Goal: Task Accomplishment & Management: Complete application form

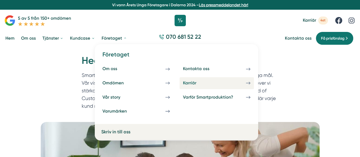
click at [193, 83] on div "Karriär" at bounding box center [196, 82] width 26 height 5
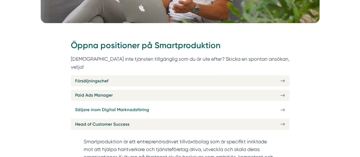
scroll to position [199, 0]
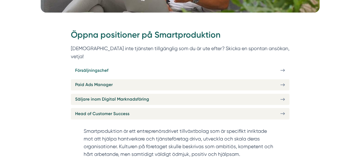
click at [105, 67] on span "Försäljningschef" at bounding box center [91, 70] width 33 height 7
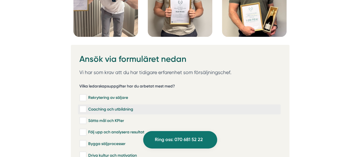
scroll to position [1506, 0]
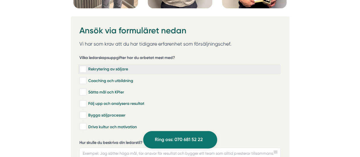
click at [82, 66] on input "Rekrytering av säljare" at bounding box center [82, 69] width 7 height 6
checkbox input "true"
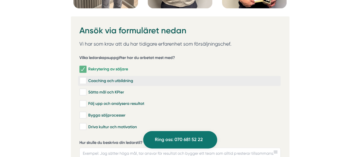
click at [84, 78] on input "Coaching och utbildning" at bounding box center [82, 81] width 7 height 6
checkbox input "true"
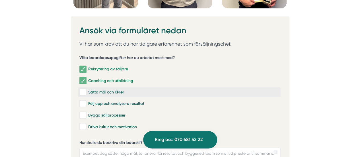
click at [83, 89] on input "Sätta mål och KPIer" at bounding box center [82, 92] width 7 height 6
checkbox input "true"
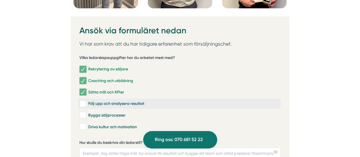
click at [80, 101] on input "Följ upp och analysera resultat" at bounding box center [82, 104] width 7 height 6
checkbox input "true"
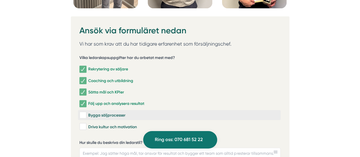
drag, startPoint x: 82, startPoint y: 113, endPoint x: 86, endPoint y: 105, distance: 9.3
click at [83, 123] on input "Driva kultur och motivation" at bounding box center [82, 126] width 7 height 6
checkbox input "true"
click at [84, 112] on input "Bygga säljprocesser" at bounding box center [82, 115] width 7 height 6
checkbox input "true"
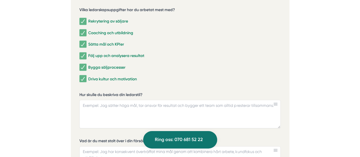
scroll to position [1592, 0]
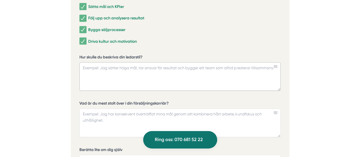
click at [130, 68] on textarea "Hur skulle du beskriva din ledarstil?" at bounding box center [179, 76] width 201 height 28
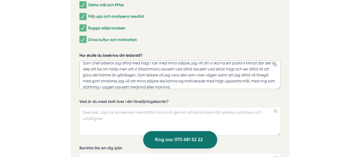
scroll to position [1620, 0]
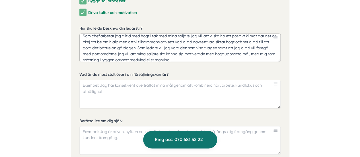
type textarea "Som chef arbetar jag alltid med högt i tak med mina säljare, jag vill att vi sk…"
click at [119, 80] on textarea "Vad är du mest stolt över i din försäljningskarriär?" at bounding box center [179, 94] width 201 height 28
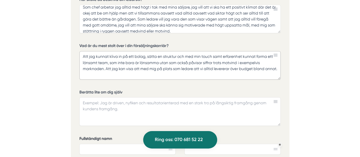
scroll to position [1677, 0]
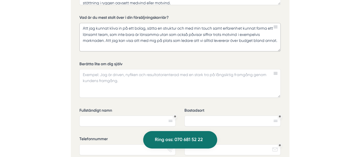
type textarea "Att jag kunnat kliva in på ett bolag, sätta en struktur och med min touch samt …"
click at [113, 69] on textarea "Berätta lite om dig själv" at bounding box center [179, 83] width 201 height 28
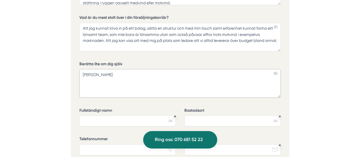
type textarea "J"
type textarea "E"
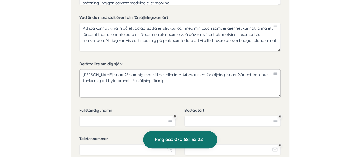
click at [111, 69] on textarea "[PERSON_NAME], snart 25 vare sig man vill det eller inte. Arbetat med försäljni…" at bounding box center [179, 83] width 201 height 28
click at [167, 69] on textarea "[PERSON_NAME], snart 25 vare sig man vill det eller inte. Arbetat med försäljni…" at bounding box center [179, 83] width 201 height 28
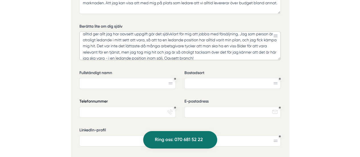
scroll to position [1734, 0]
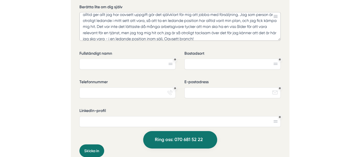
type textarea "[PERSON_NAME], snart 25 vare sig man vill det eller inte. Arbetat med försäljni…"
click at [96, 59] on input "Fullständigt namn" at bounding box center [127, 64] width 96 height 11
type input "[PERSON_NAME]"
type input "Bromma"
type input "0707289082"
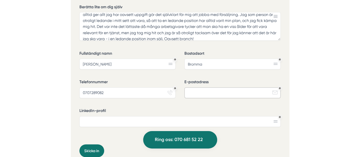
type input "[EMAIL_ADDRESS][DOMAIN_NAME]"
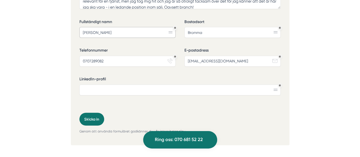
scroll to position [1791, 0]
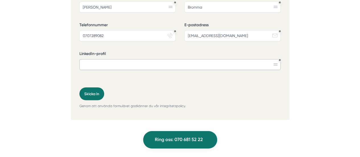
click at [124, 59] on input "LinkedIn-profil" at bounding box center [179, 64] width 201 height 11
paste input "[URL][DOMAIN_NAME][PERSON_NAME]"
type input "[URL][DOMAIN_NAME][PERSON_NAME]"
click at [95, 87] on button "Skicka in" at bounding box center [91, 93] width 25 height 13
